Goal: Task Accomplishment & Management: Manage account settings

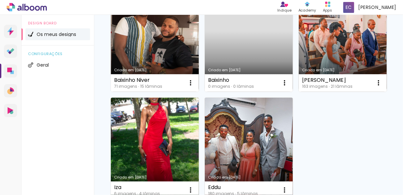
scroll to position [81, 0]
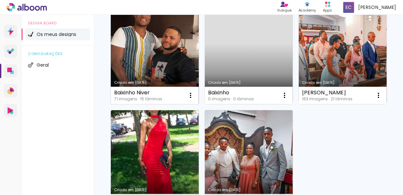
click at [153, 66] on link "Criado em [DATE]" at bounding box center [155, 53] width 88 height 101
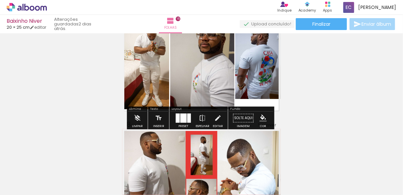
scroll to position [738, 0]
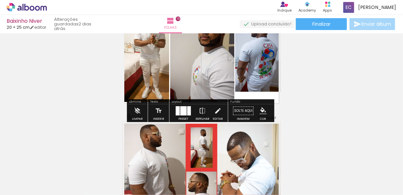
drag, startPoint x: 44, startPoint y: 27, endPoint x: 319, endPoint y: 68, distance: 277.7
click at [44, 27] on link "editar" at bounding box center [38, 27] width 16 height 6
type input "25"
type input "40"
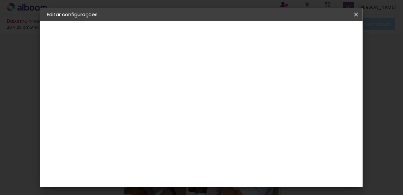
scroll to position [62, 0]
click at [356, 13] on iron-icon at bounding box center [356, 14] width 8 height 7
click at [354, 14] on iron-icon at bounding box center [356, 14] width 8 height 7
click at [0, 0] on slot "Voltar" at bounding box center [0, 0] width 0 height 0
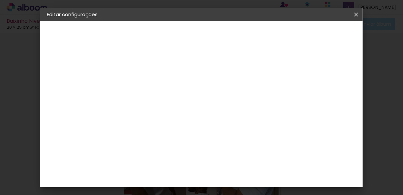
click at [0, 0] on slot "Voltar" at bounding box center [0, 0] width 0 height 0
click at [356, 14] on iron-icon at bounding box center [356, 14] width 8 height 7
click at [355, 18] on paper-icon-button at bounding box center [355, 15] width 13 height 12
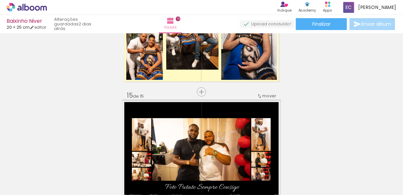
scroll to position [1540, 0]
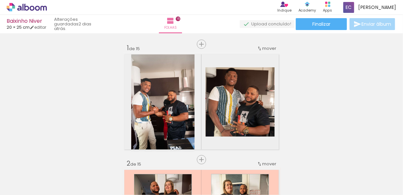
scroll to position [1540, 0]
